Goal: Find specific page/section: Find specific page/section

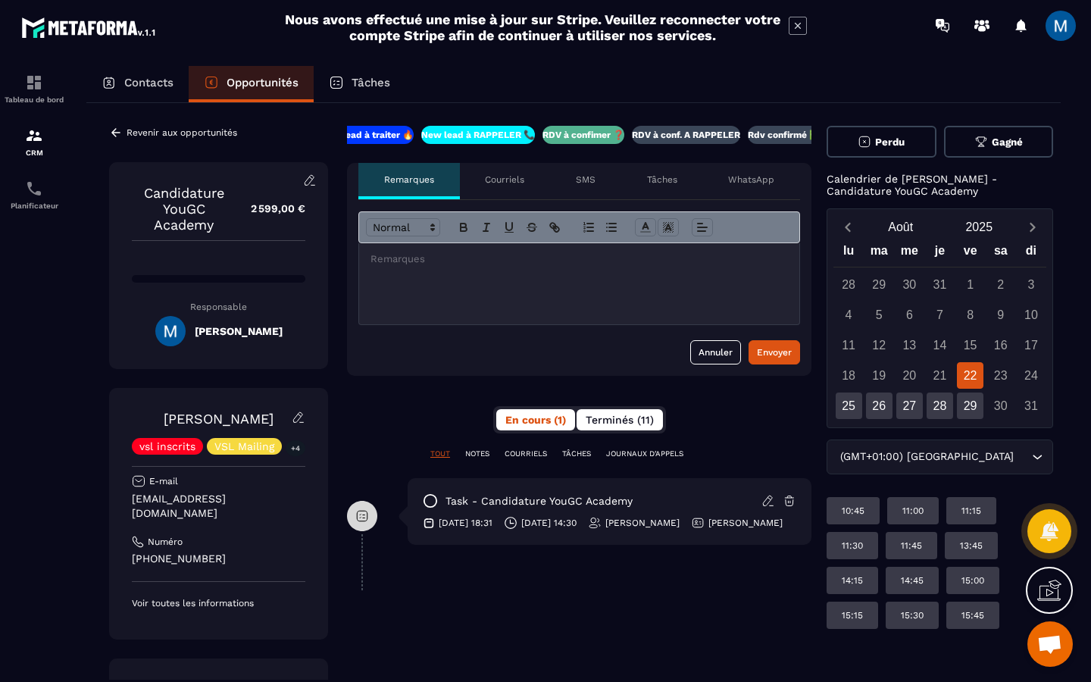
click at [614, 417] on span "Terminés (11)" at bounding box center [620, 420] width 68 height 12
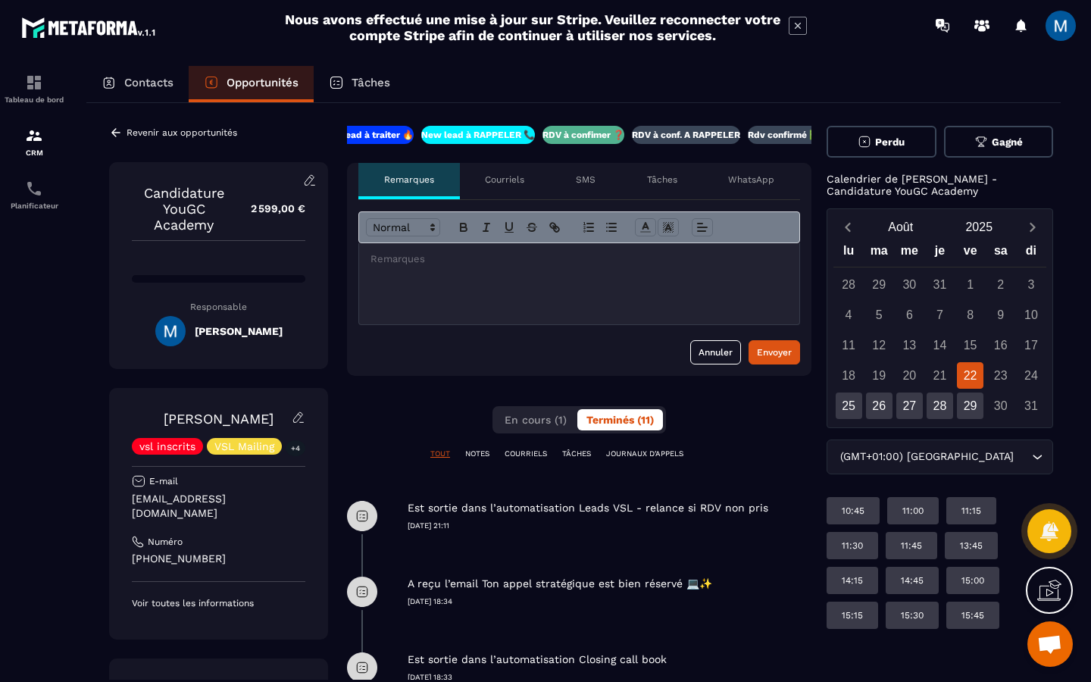
click at [173, 75] on div "Contacts" at bounding box center [137, 84] width 102 height 36
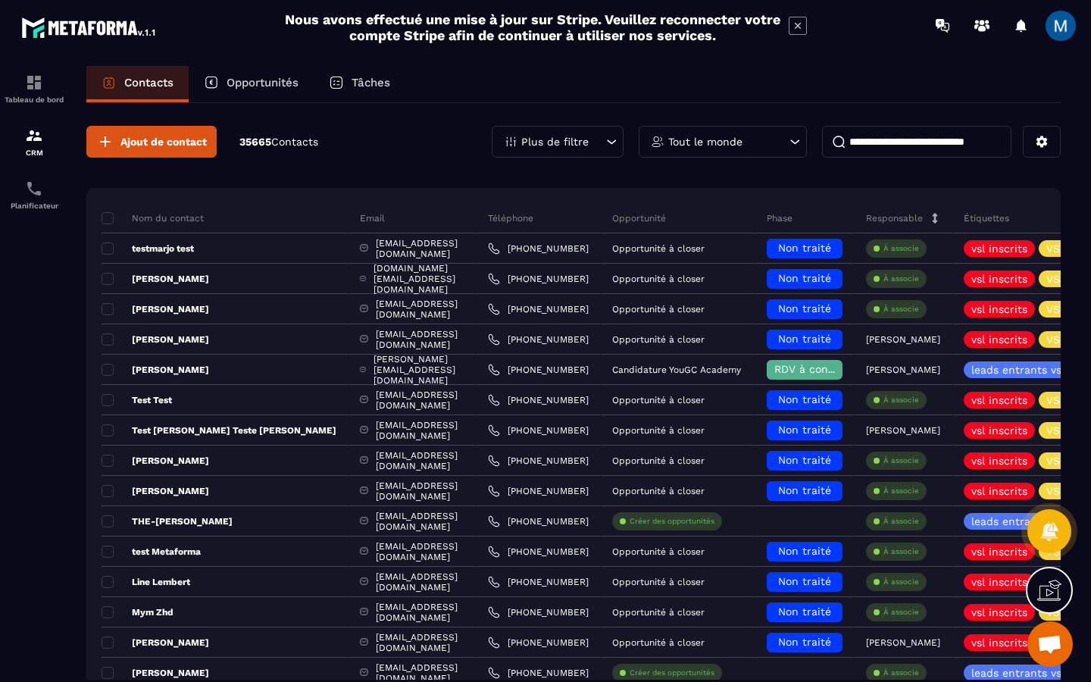
click at [238, 80] on p "Opportunités" at bounding box center [263, 83] width 72 height 14
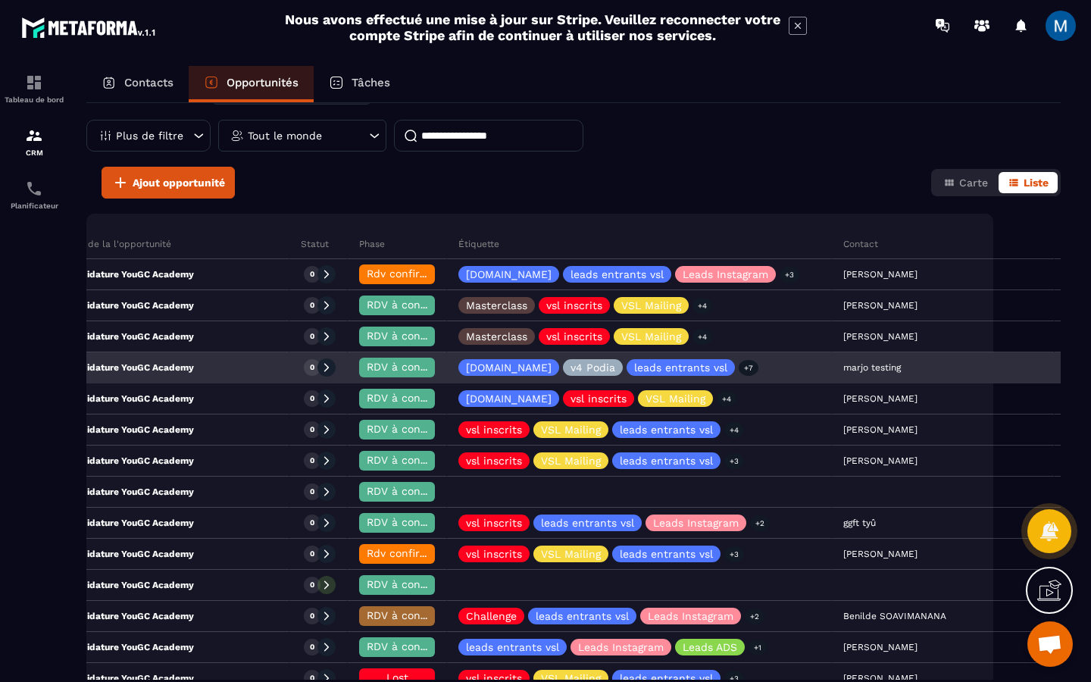
scroll to position [59, 0]
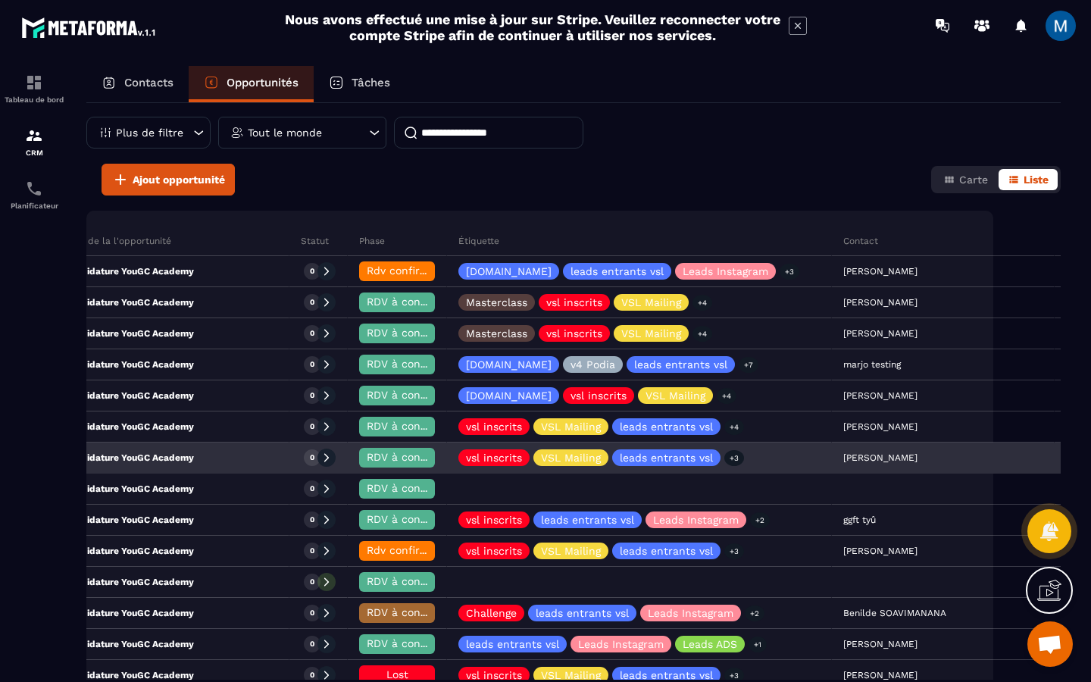
click at [211, 455] on div "Candidature YouGC Academy" at bounding box center [161, 458] width 255 height 30
